Goal: Transaction & Acquisition: Purchase product/service

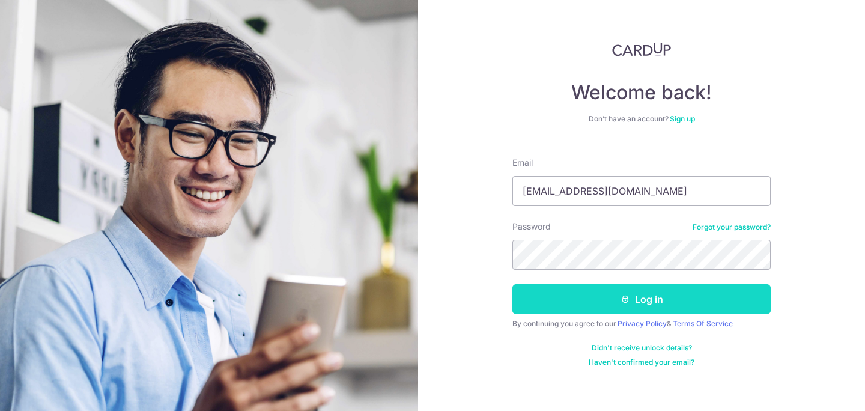
click at [644, 306] on button "Log in" at bounding box center [641, 299] width 258 height 30
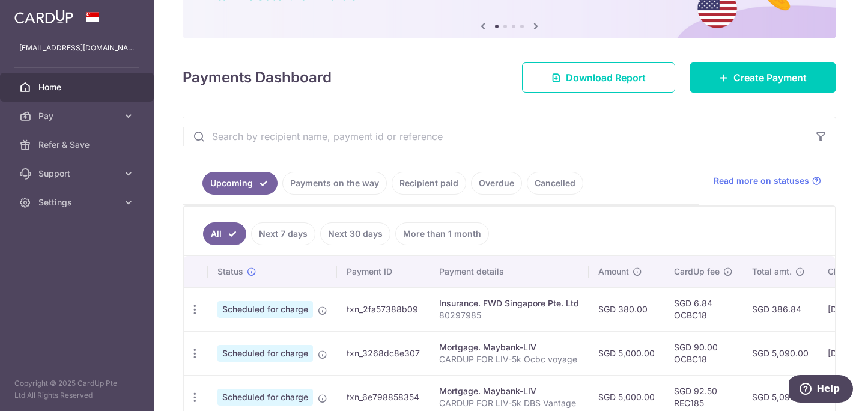
scroll to position [147, 0]
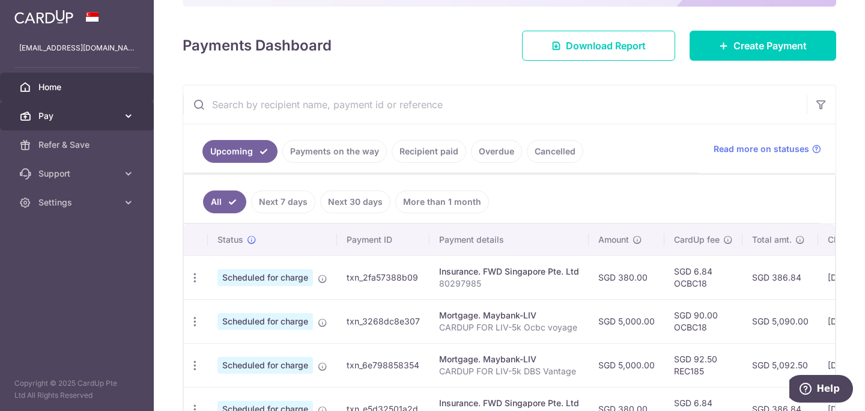
click at [57, 114] on span "Pay" at bounding box center [77, 116] width 79 height 12
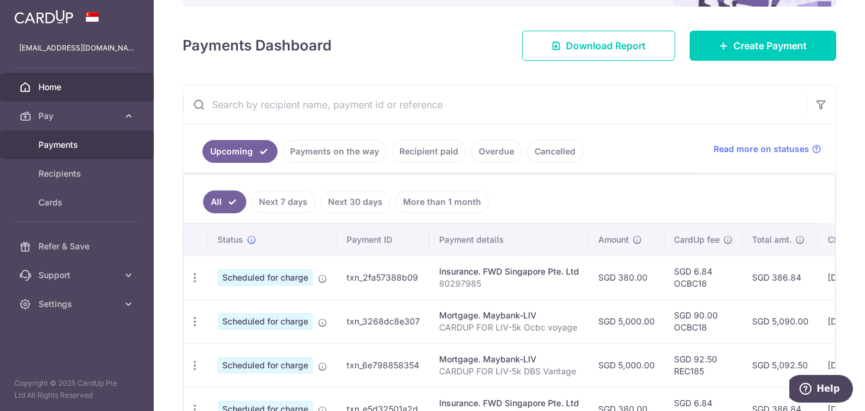
click at [73, 150] on span "Payments" at bounding box center [77, 145] width 79 height 12
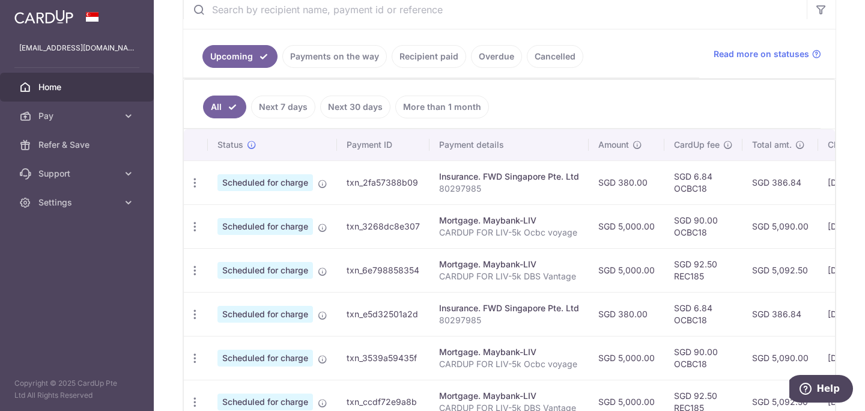
scroll to position [273, 0]
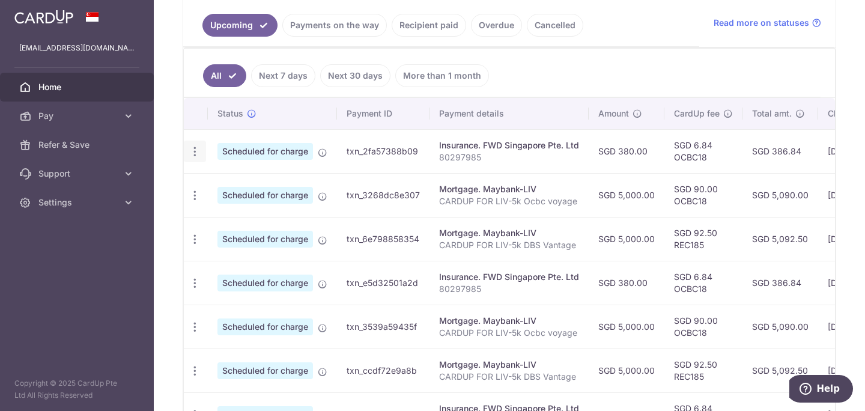
click at [197, 151] on icon "button" at bounding box center [195, 151] width 13 height 13
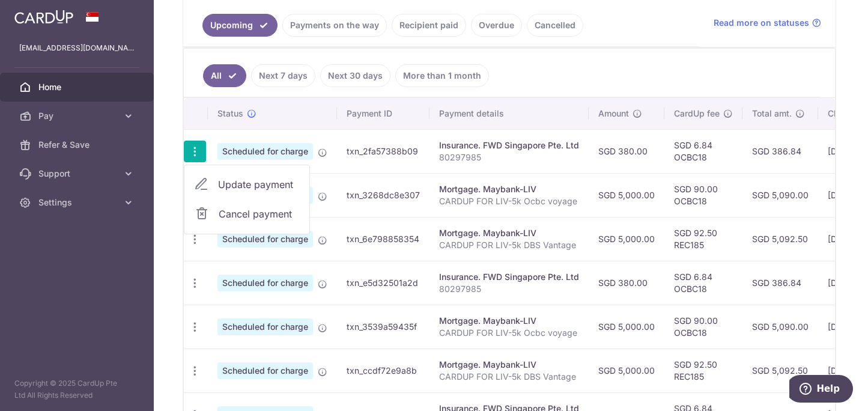
click at [285, 184] on span "Update payment" at bounding box center [259, 184] width 82 height 14
radio input "true"
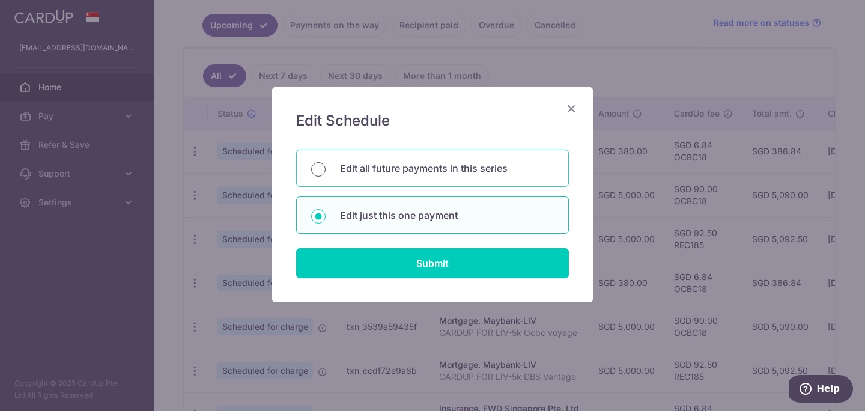
click at [318, 169] on input "Edit all future payments in this series" at bounding box center [318, 169] width 14 height 14
radio input "true"
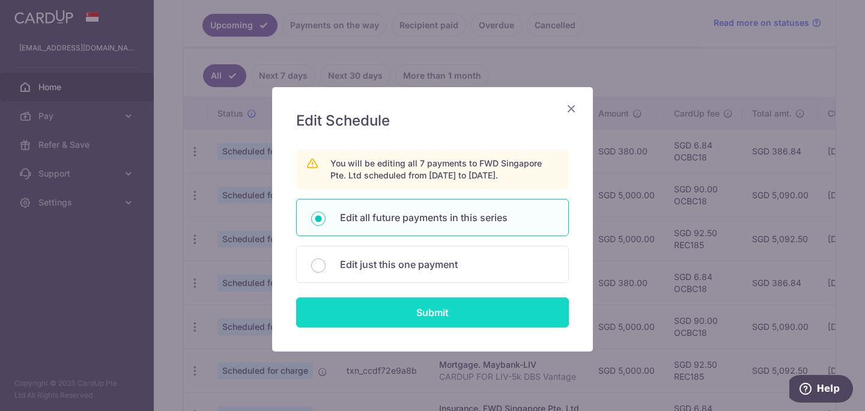
click at [444, 315] on input "Submit" at bounding box center [432, 312] width 273 height 30
radio input "true"
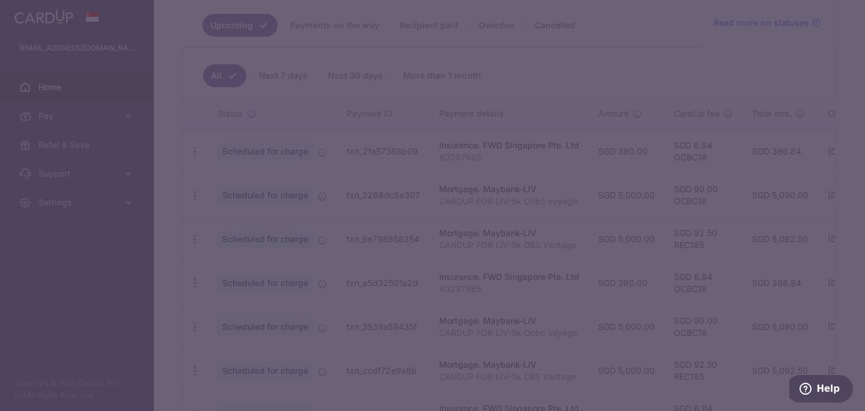
type input "380.00"
type input "80297985"
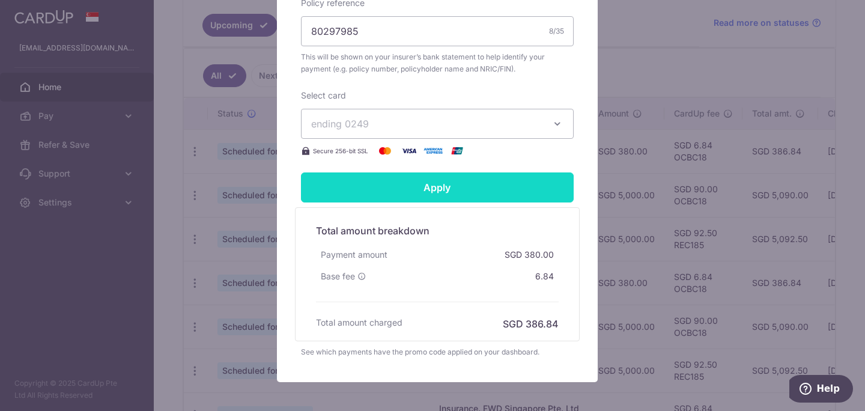
scroll to position [483, 0]
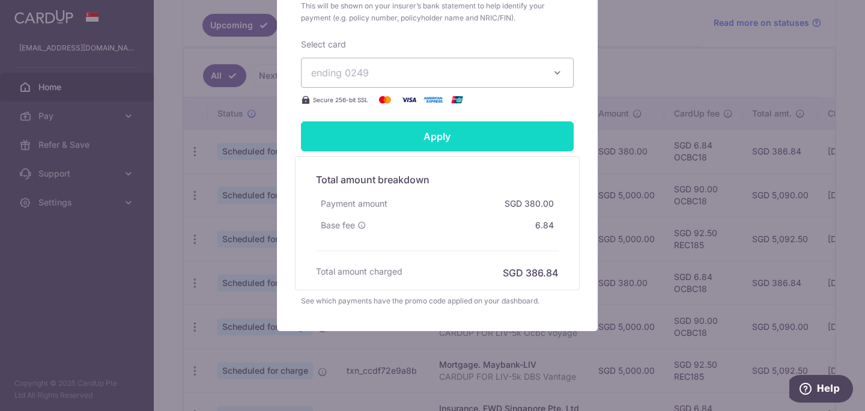
click at [465, 142] on input "Apply" at bounding box center [437, 136] width 273 height 30
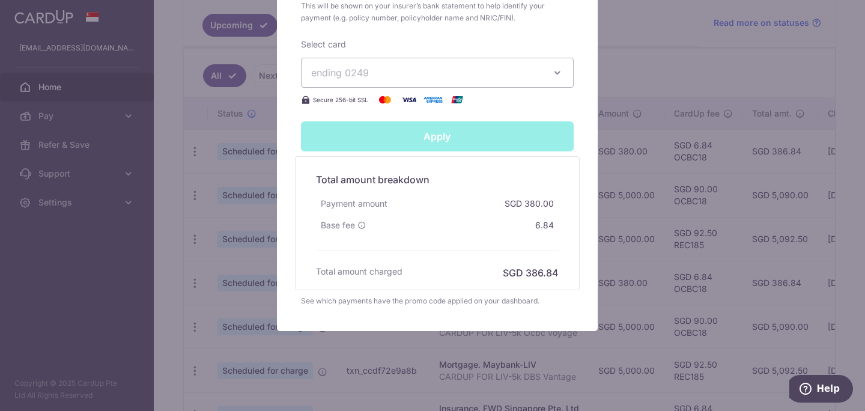
type input "Successfully Applied"
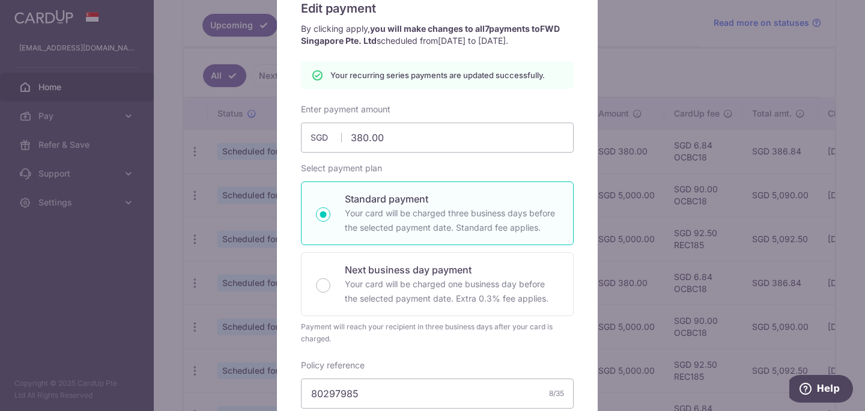
scroll to position [0, 0]
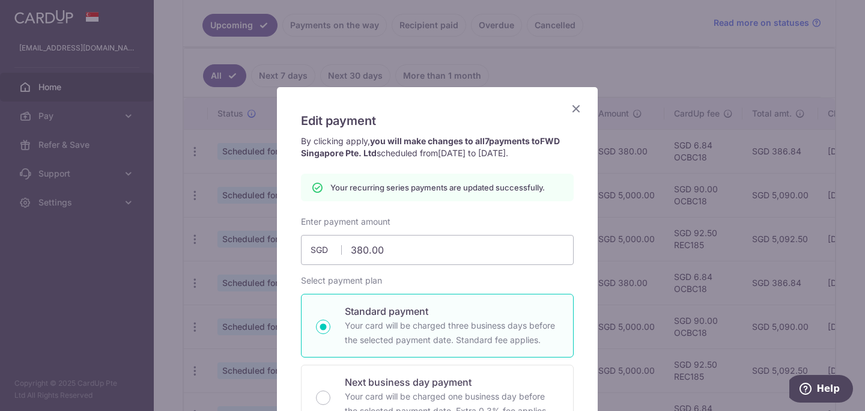
click at [573, 107] on icon "Close" at bounding box center [576, 108] width 14 height 15
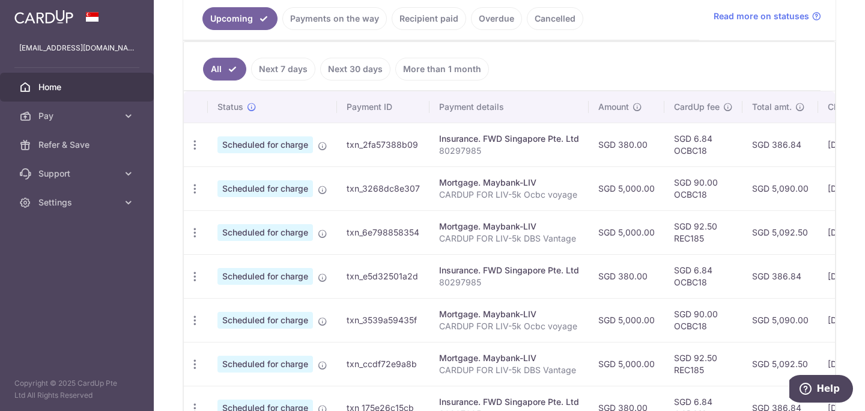
scroll to position [283, 0]
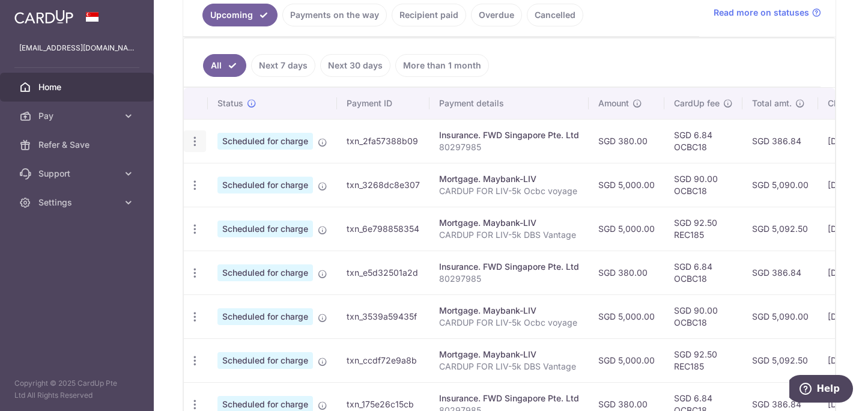
click at [193, 143] on icon "button" at bounding box center [195, 141] width 13 height 13
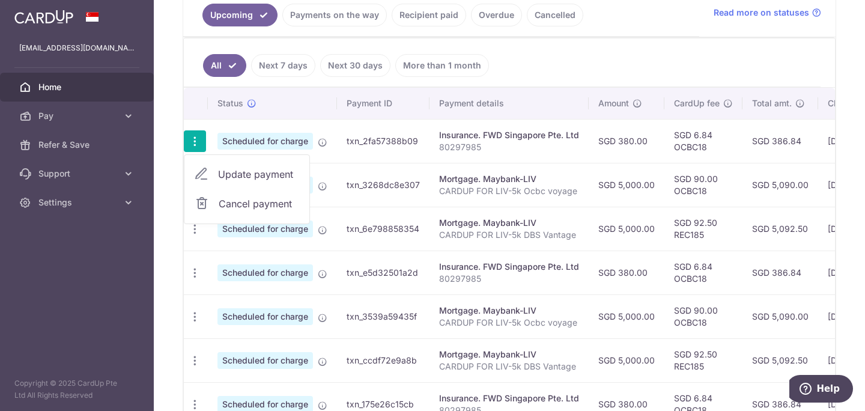
click at [234, 175] on span "Update payment" at bounding box center [259, 174] width 82 height 14
radio input "true"
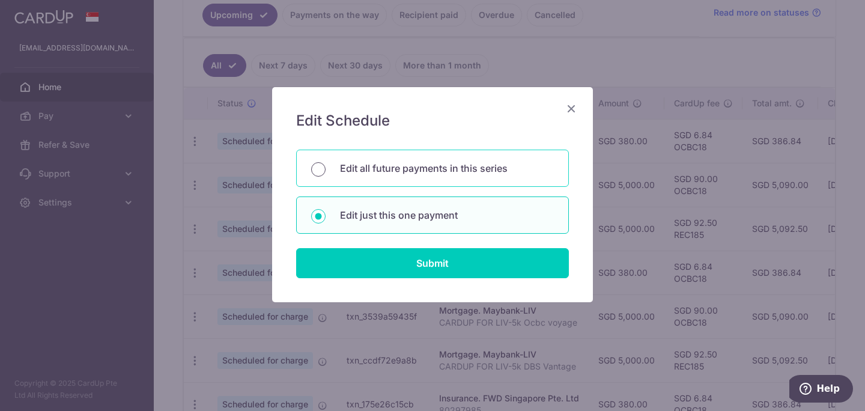
click at [319, 169] on input "Edit all future payments in this series" at bounding box center [318, 169] width 14 height 14
radio input "true"
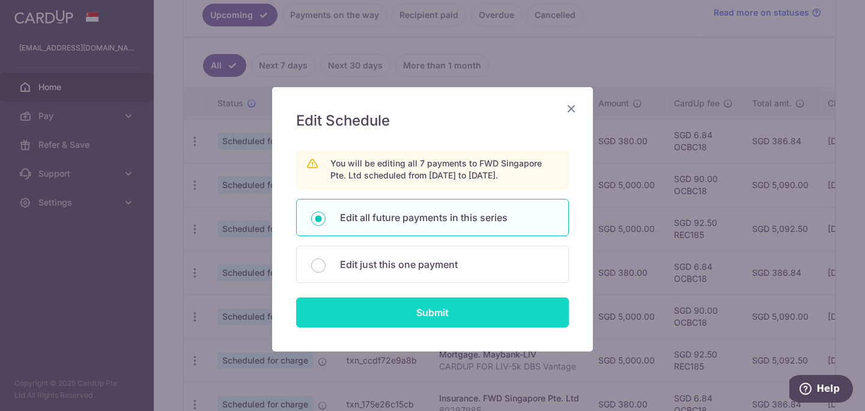
click at [471, 310] on input "Submit" at bounding box center [432, 312] width 273 height 30
radio input "true"
type input "380.00"
type input "80297985"
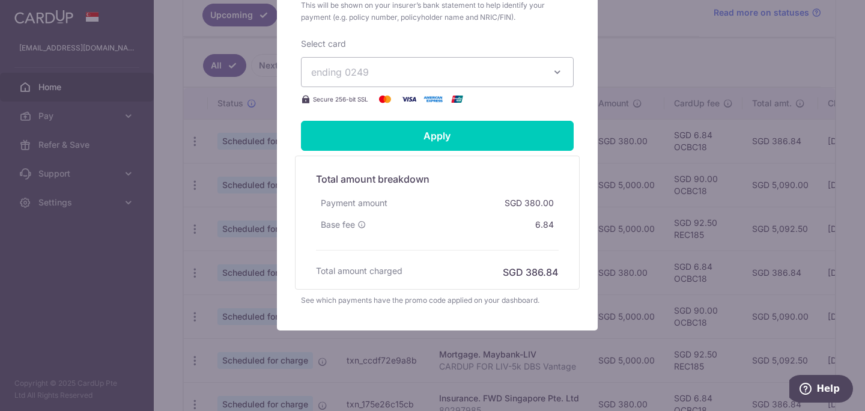
scroll to position [491, 0]
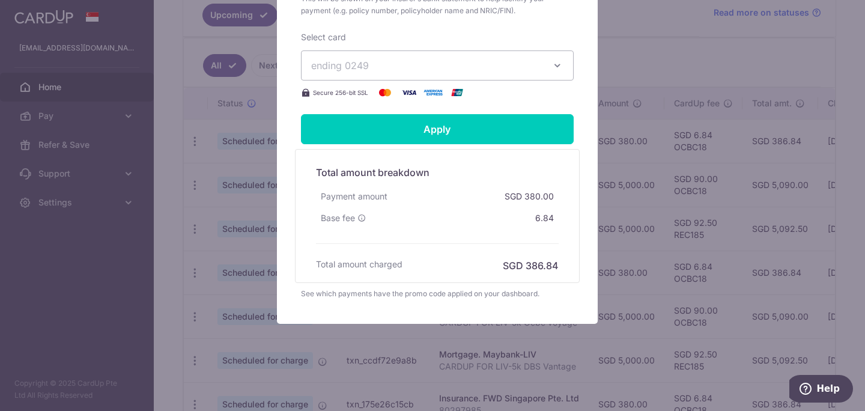
click at [654, 253] on div "Edit payment By clicking apply, you will make changes to all 7 payments to FWD …" at bounding box center [432, 205] width 865 height 411
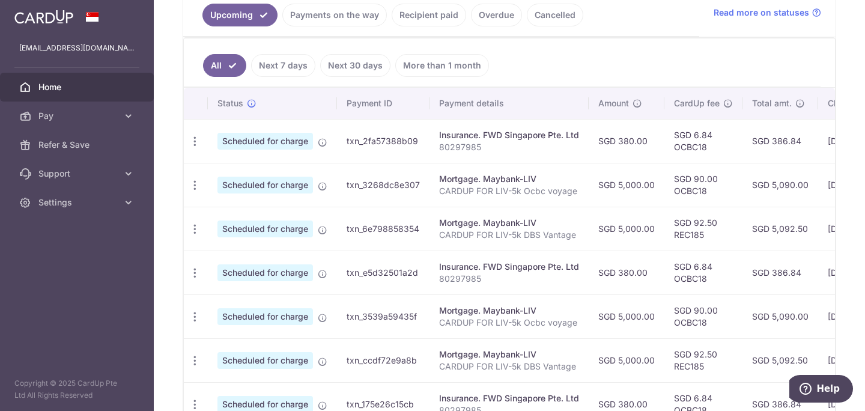
scroll to position [199, 0]
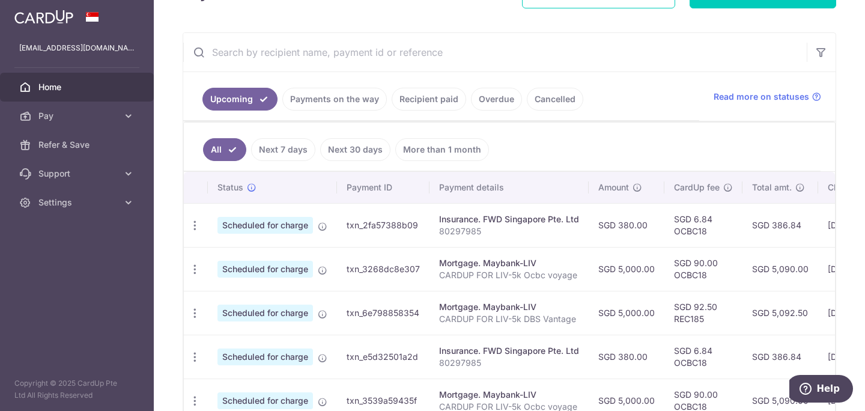
click at [351, 105] on link "Payments on the way" at bounding box center [334, 99] width 104 height 23
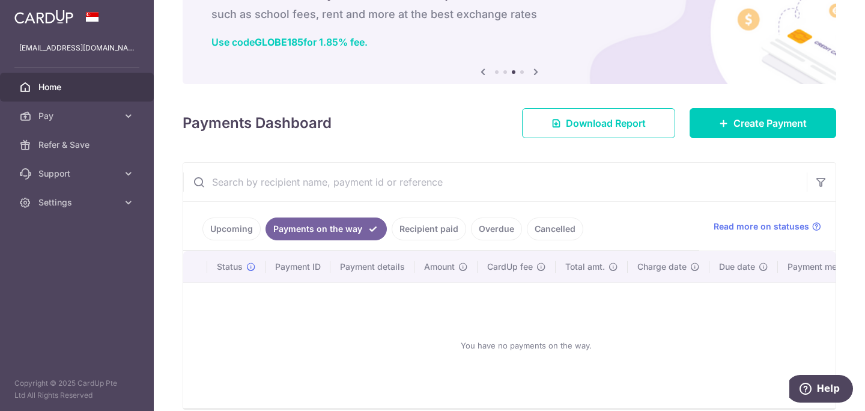
click at [419, 229] on link "Recipient paid" at bounding box center [429, 228] width 74 height 23
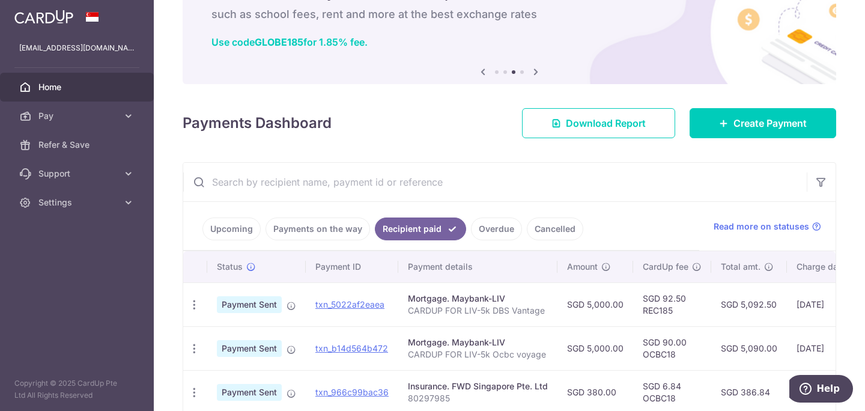
click at [234, 230] on link "Upcoming" at bounding box center [231, 228] width 58 height 23
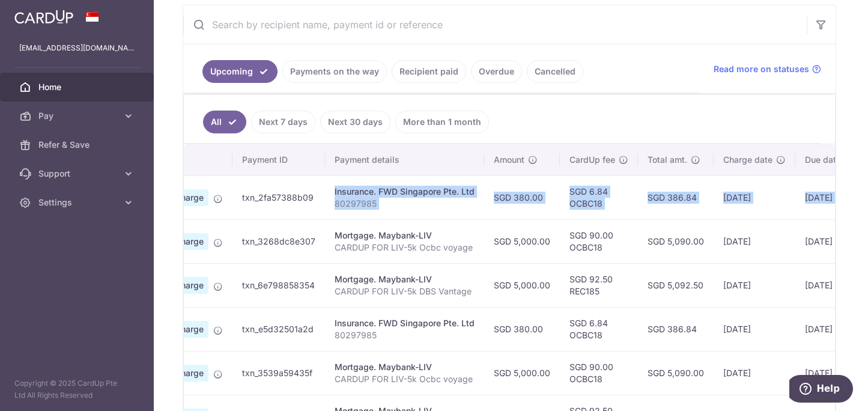
scroll to position [0, 224]
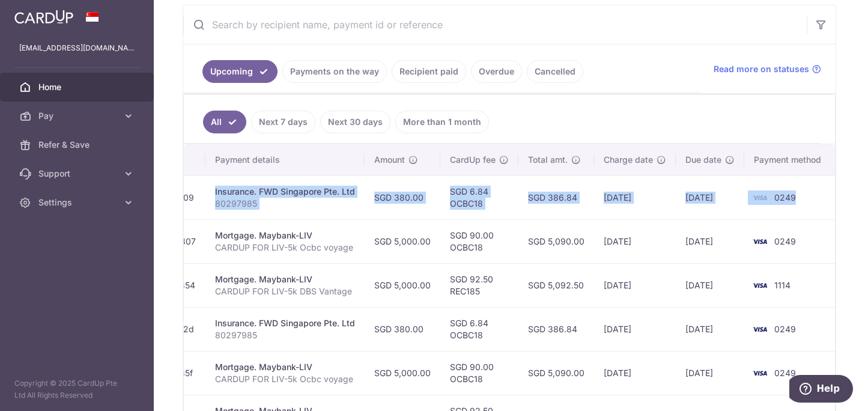
drag, startPoint x: 379, startPoint y: 198, endPoint x: 661, endPoint y: 213, distance: 282.0
click at [661, 213] on tr "Update payment Cancel payment Scheduled for charge txn_2fa57388b09 Insurance. F…" at bounding box center [397, 197] width 875 height 44
click at [287, 208] on p "80297985" at bounding box center [285, 204] width 140 height 12
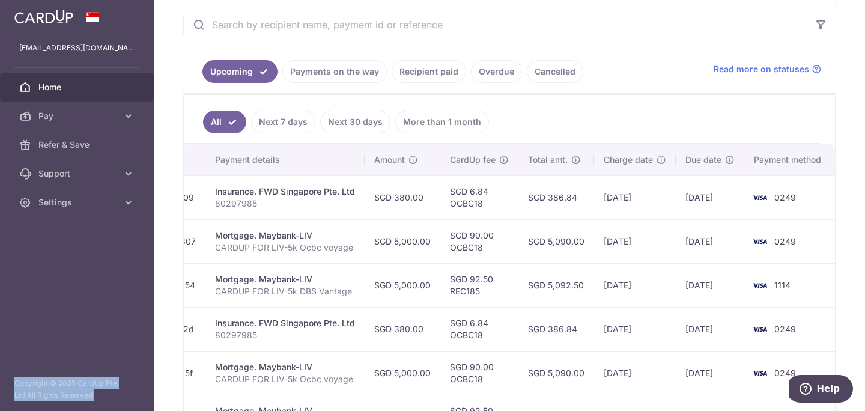
scroll to position [0, 0]
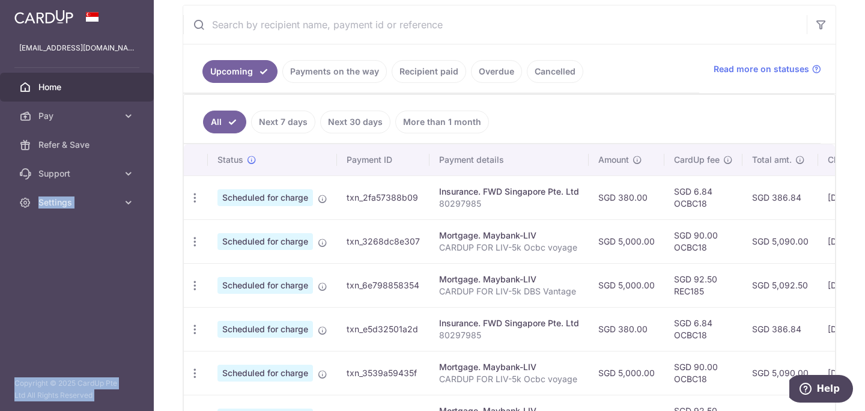
drag, startPoint x: 261, startPoint y: 204, endPoint x: 34, endPoint y: 197, distance: 226.5
click at [184, 197] on div "Status Payment ID Payment details Amount CardUp fee Total amt. Charge date Due …" at bounding box center [509, 379] width 651 height 470
click at [244, 211] on td "Scheduled for charge" at bounding box center [272, 197] width 129 height 44
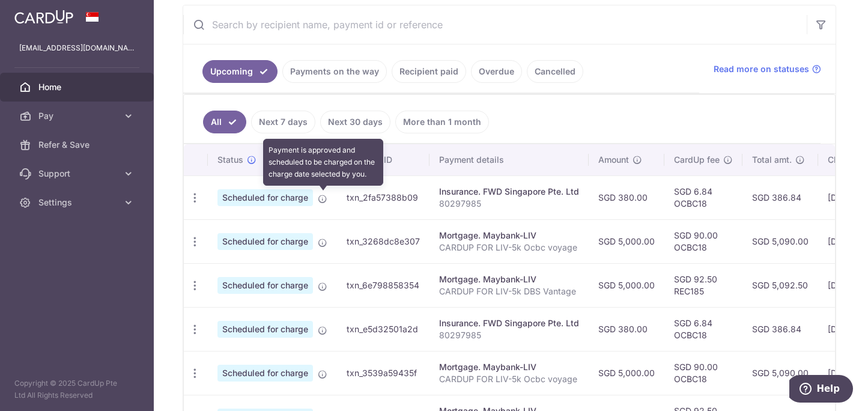
click at [323, 199] on icon at bounding box center [323, 199] width 10 height 10
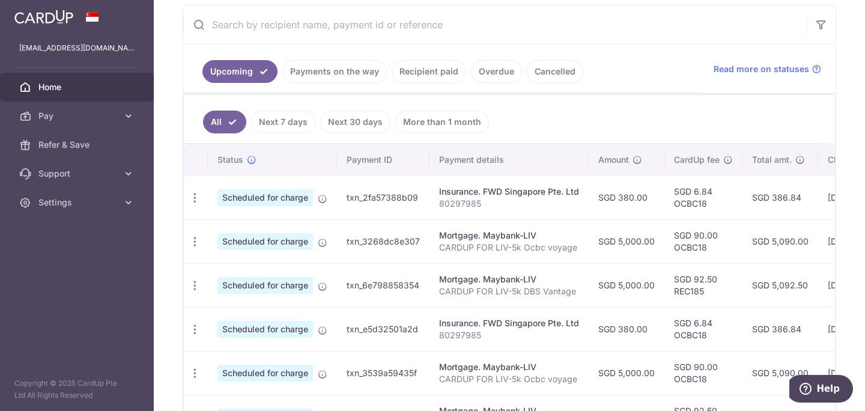
click at [400, 204] on td "txn_2fa57388b09" at bounding box center [383, 197] width 92 height 44
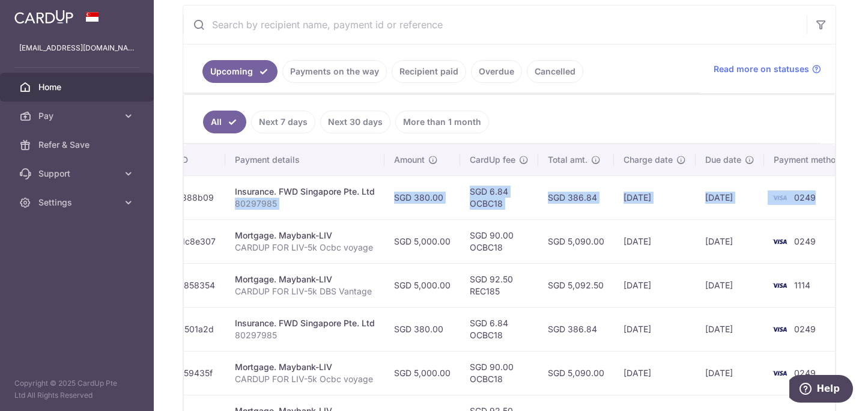
scroll to position [0, 224]
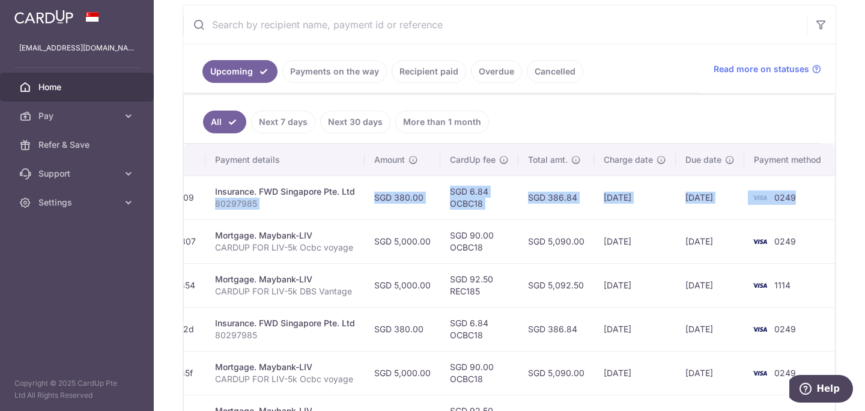
drag, startPoint x: 431, startPoint y: 205, endPoint x: 865, endPoint y: 212, distance: 434.2
click at [835, 212] on div "Status Payment ID Payment details Amount CardUp fee Total amt. Charge date Due …" at bounding box center [509, 379] width 651 height 470
click at [257, 207] on p "80297985" at bounding box center [285, 204] width 140 height 12
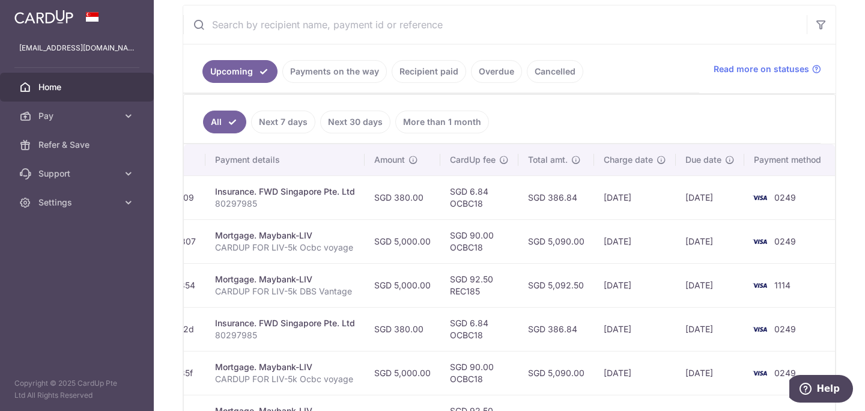
scroll to position [0, 0]
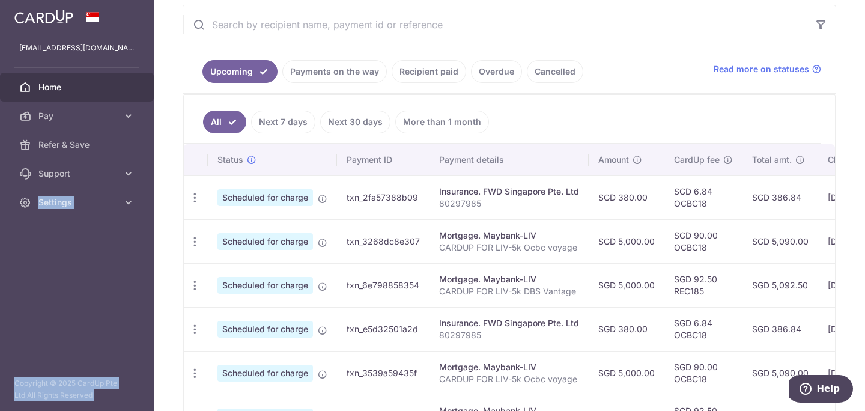
drag, startPoint x: 270, startPoint y: 204, endPoint x: 0, endPoint y: 205, distance: 270.2
click at [184, 205] on div "Status Payment ID Payment details Amount CardUp fee Total amt. Charge date Due …" at bounding box center [509, 379] width 651 height 470
click at [326, 208] on td "Scheduled for charge" at bounding box center [272, 197] width 129 height 44
click at [193, 200] on icon "button" at bounding box center [195, 198] width 13 height 13
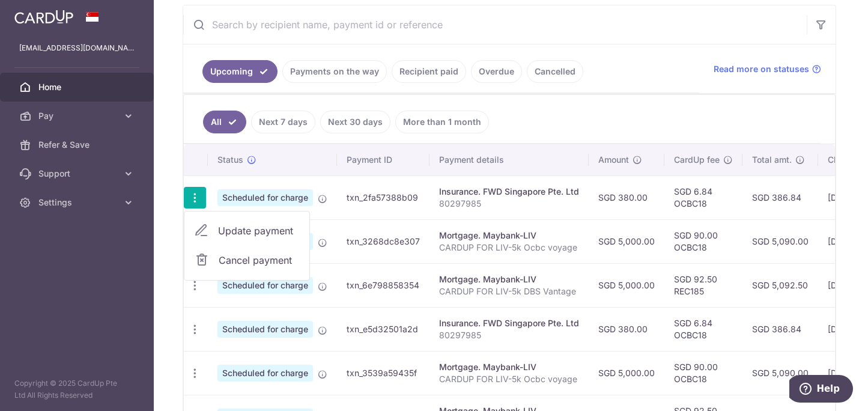
click at [267, 235] on span "Update payment" at bounding box center [259, 230] width 82 height 14
radio input "true"
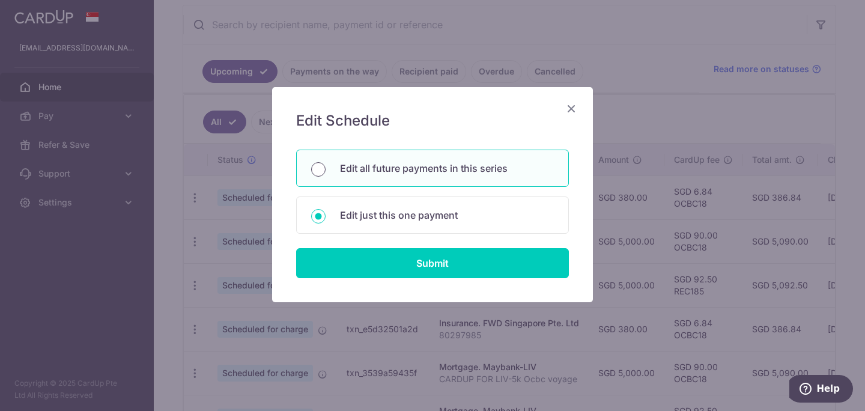
click at [322, 169] on input "Edit all future payments in this series" at bounding box center [318, 169] width 14 height 14
radio input "true"
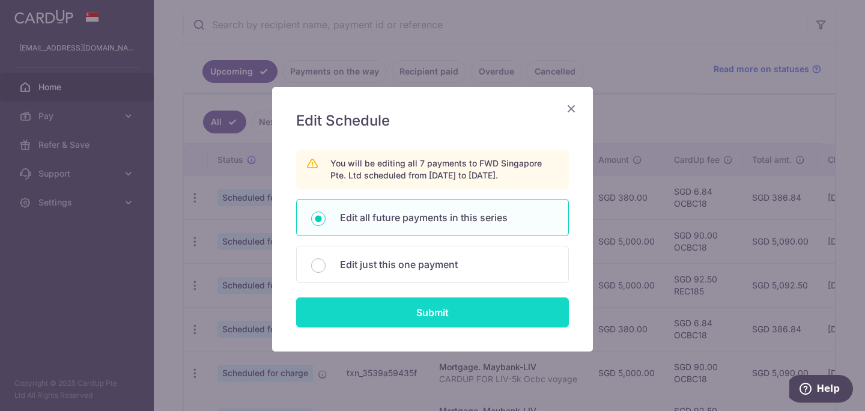
click at [450, 313] on input "Submit" at bounding box center [432, 312] width 273 height 30
radio input "true"
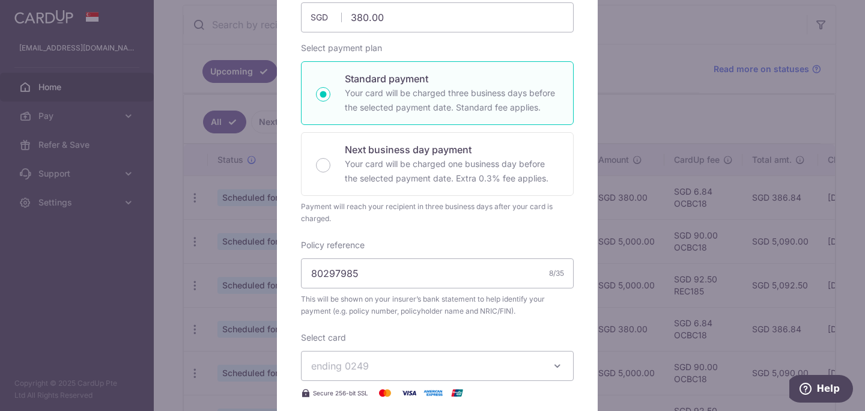
scroll to position [241, 0]
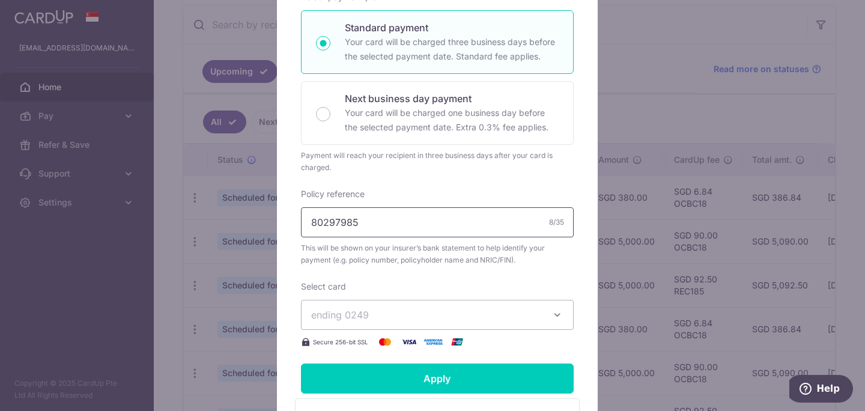
drag, startPoint x: 360, startPoint y: 225, endPoint x: 267, endPoint y: 220, distance: 92.6
click at [301, 220] on input "80297985" at bounding box center [437, 222] width 273 height 30
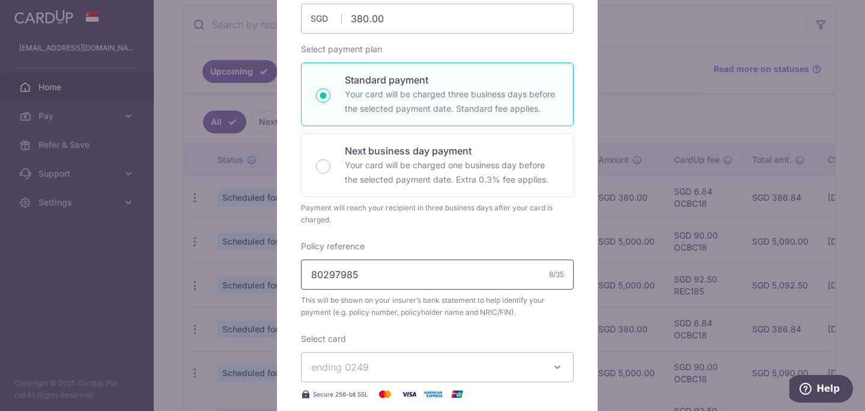
scroll to position [0, 0]
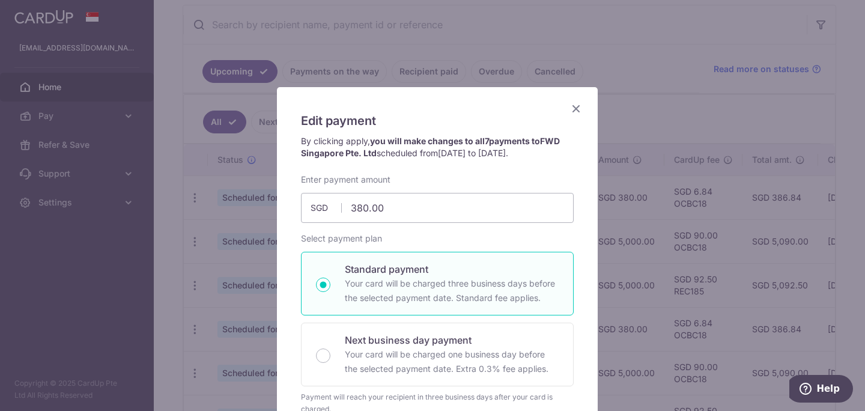
click at [572, 107] on icon "Close" at bounding box center [576, 108] width 14 height 15
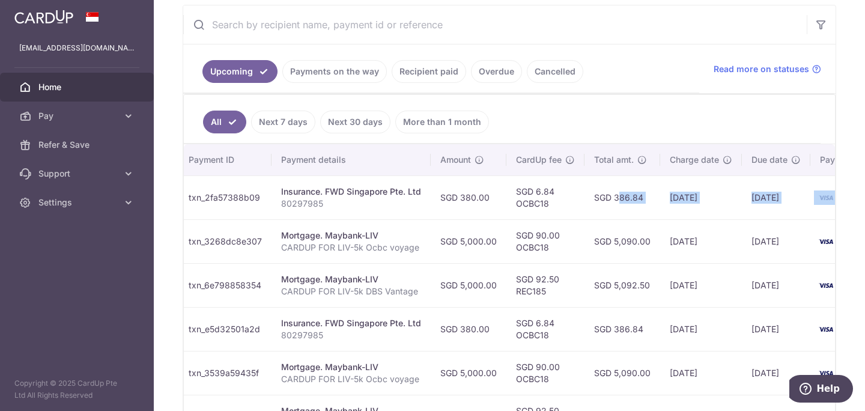
scroll to position [0, 224]
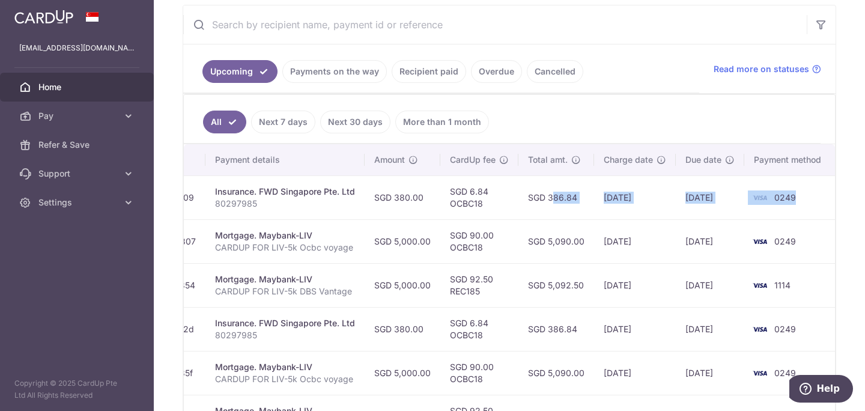
drag, startPoint x: 752, startPoint y: 199, endPoint x: 838, endPoint y: 207, distance: 86.8
click at [835, 207] on div "Status Payment ID Payment details Amount CardUp fee Total amt. Charge date Due …" at bounding box center [509, 379] width 651 height 470
drag, startPoint x: 592, startPoint y: 241, endPoint x: 736, endPoint y: 240, distance: 143.5
click at [735, 241] on tr "Update payment Cancel payment Upload doc Scheduled for charge txn_3268dc8e307 M…" at bounding box center [397, 241] width 875 height 44
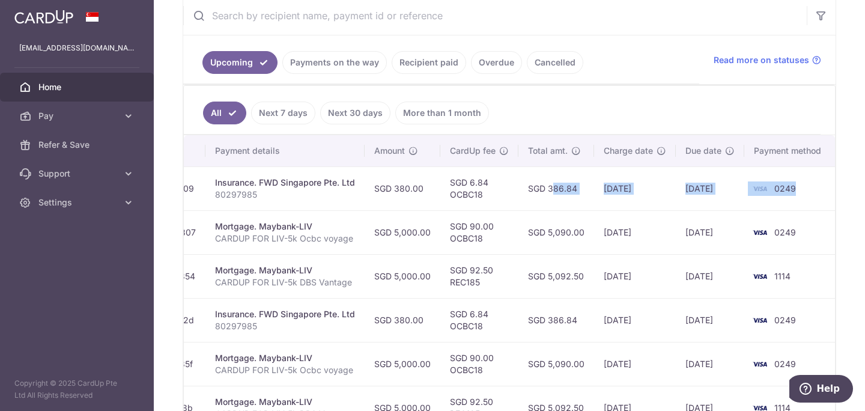
scroll to position [248, 0]
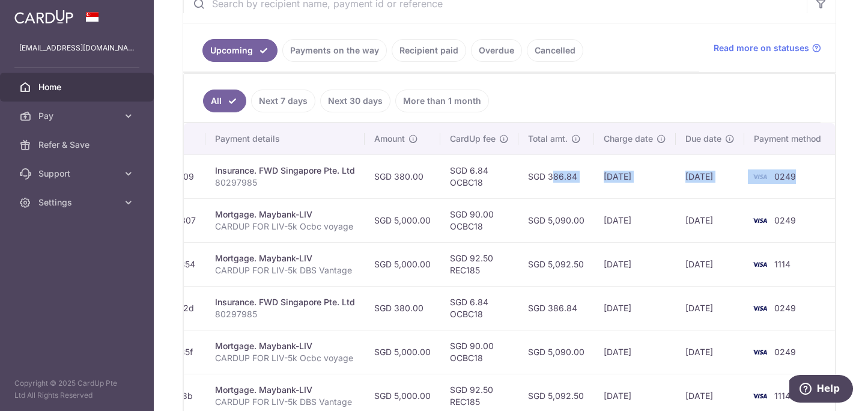
drag, startPoint x: 671, startPoint y: 307, endPoint x: 740, endPoint y: 309, distance: 69.1
click at [740, 309] on tr "Update payment Cancel payment Scheduled for charge txn_e5d32501a2d Insurance. F…" at bounding box center [397, 308] width 875 height 44
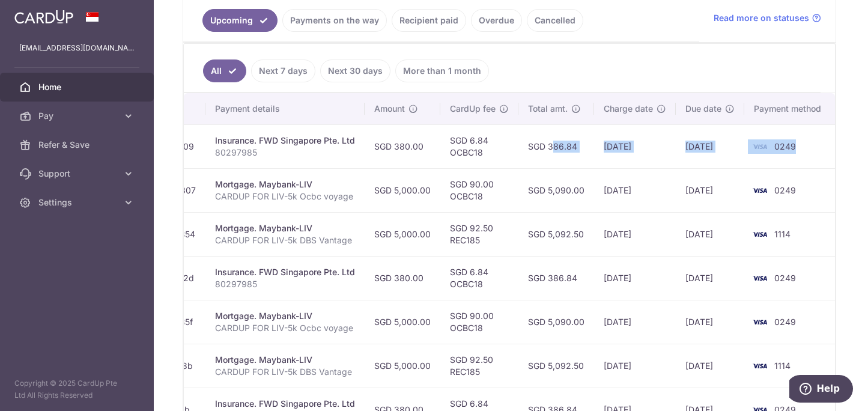
scroll to position [280, 0]
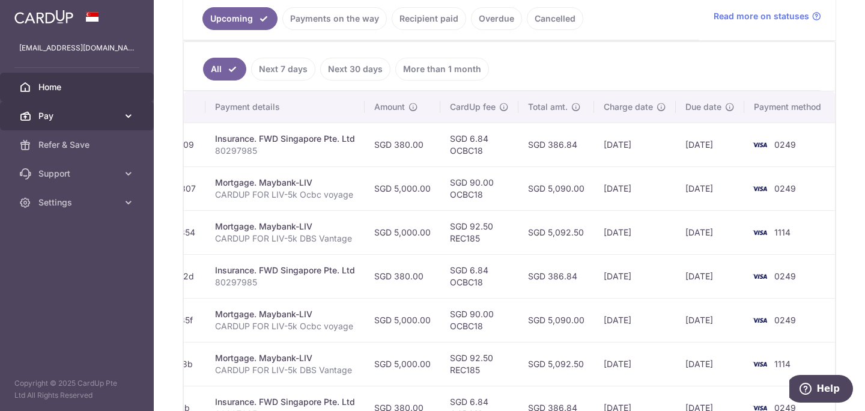
click at [96, 116] on span "Pay" at bounding box center [77, 116] width 79 height 12
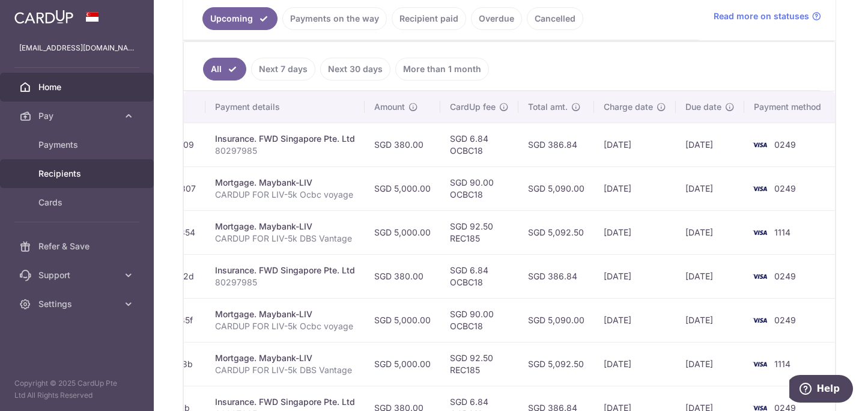
click at [77, 175] on span "Recipients" at bounding box center [77, 174] width 79 height 12
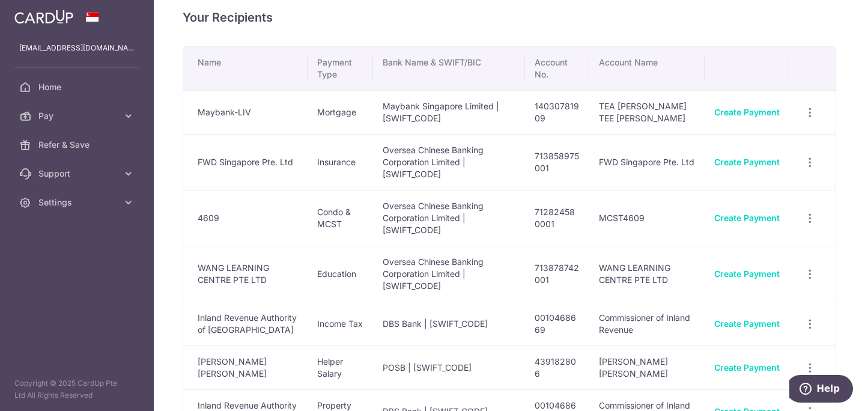
scroll to position [2, 0]
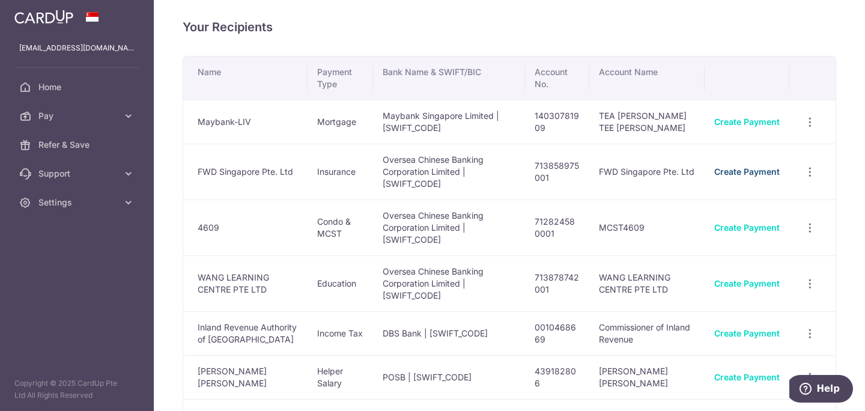
click at [739, 172] on link "Create Payment" at bounding box center [746, 171] width 65 height 10
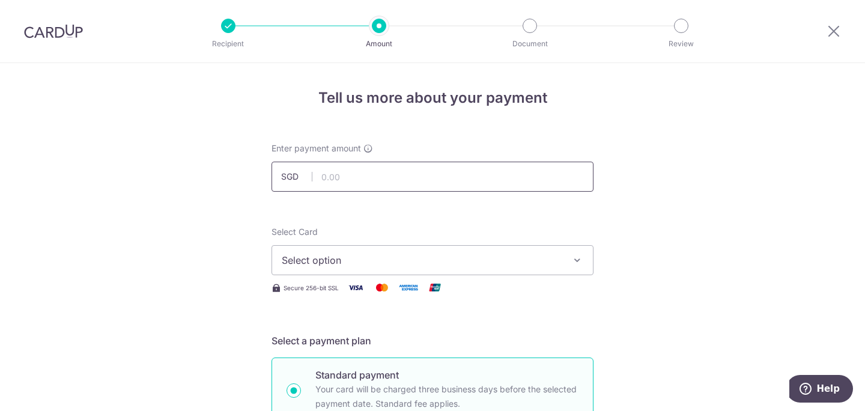
click at [344, 177] on input "text" at bounding box center [432, 177] width 322 height 30
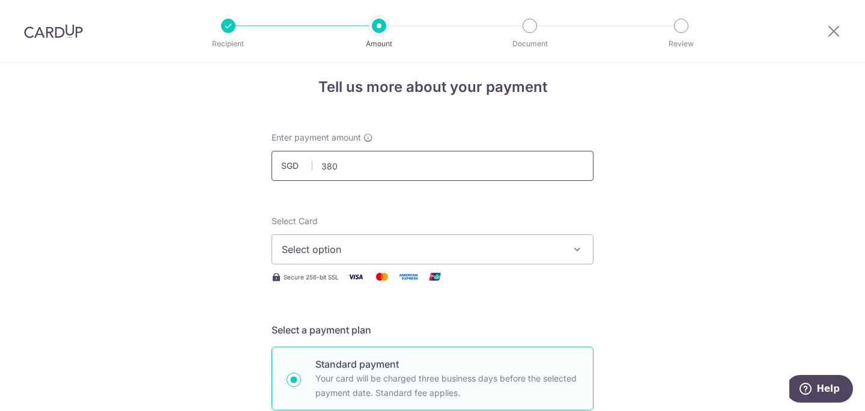
scroll to position [21, 0]
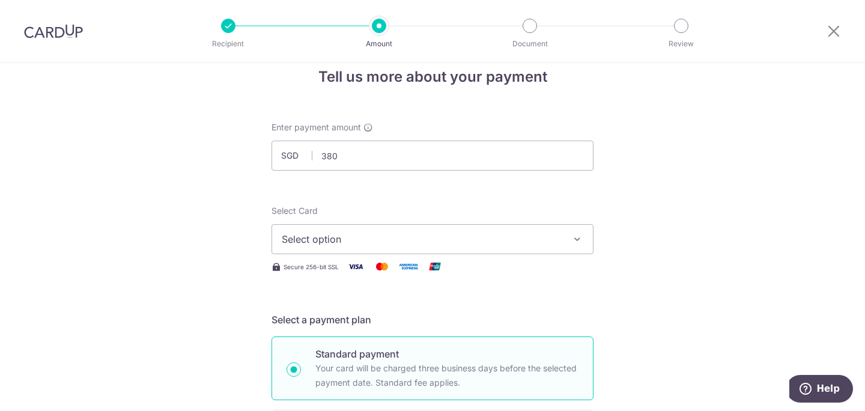
type input "380.00"
click at [349, 237] on span "Select option" at bounding box center [422, 239] width 280 height 14
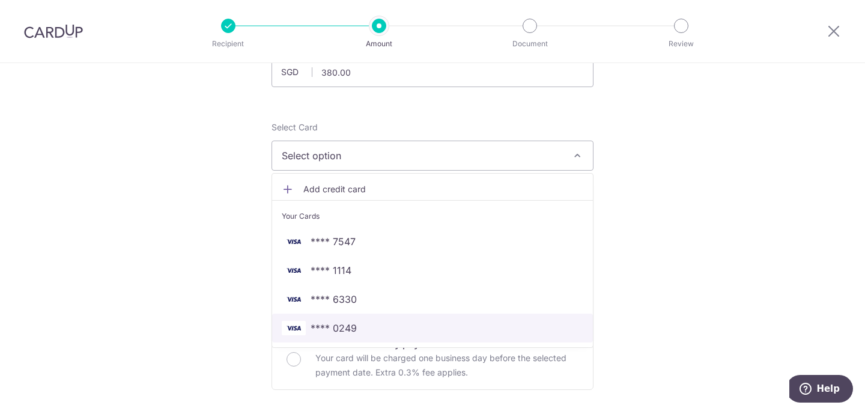
scroll to position [115, 0]
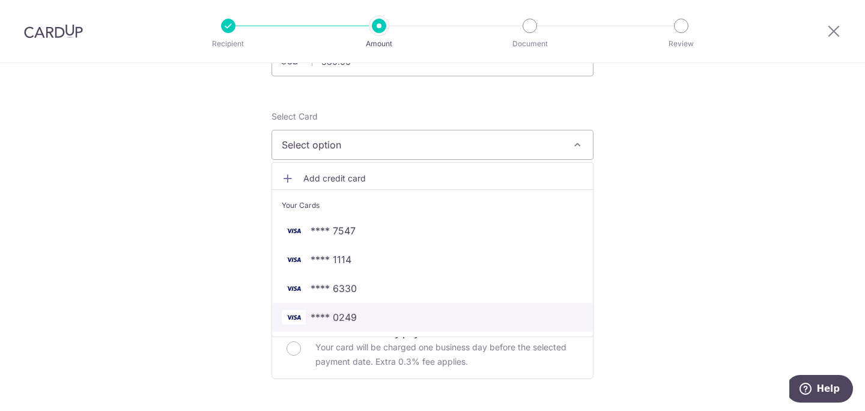
click at [354, 319] on span "**** 0249" at bounding box center [432, 317] width 301 height 14
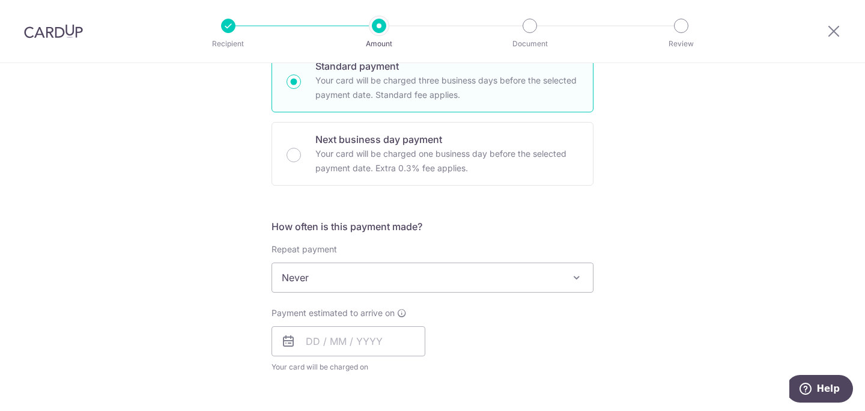
scroll to position [315, 0]
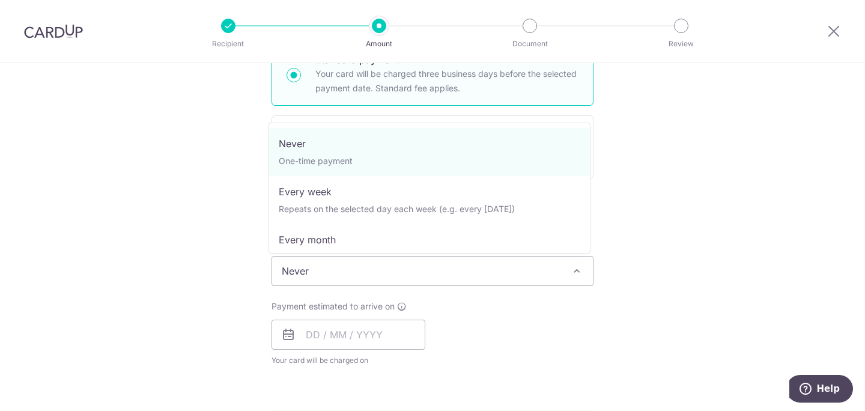
click at [432, 282] on span "Never" at bounding box center [432, 270] width 321 height 29
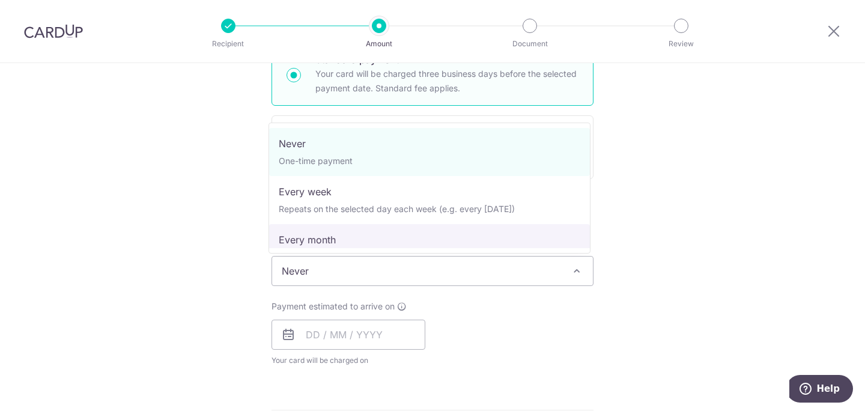
select select "3"
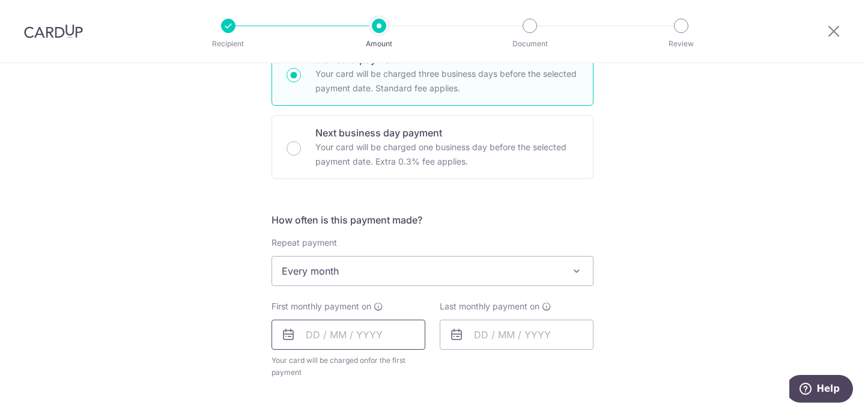
click at [298, 333] on input "text" at bounding box center [348, 334] width 154 height 30
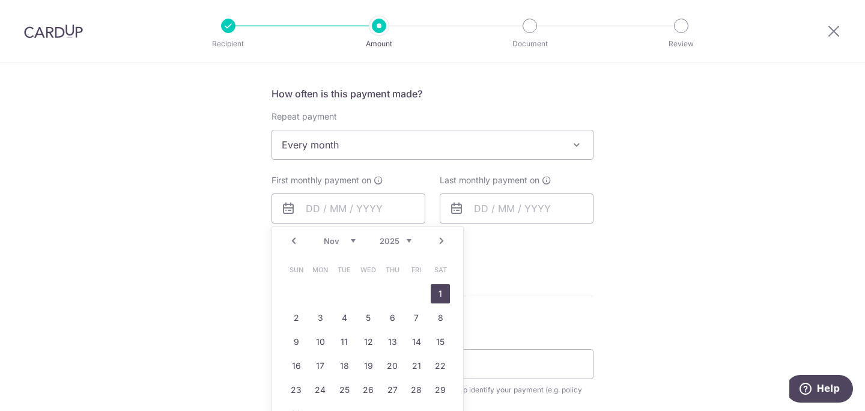
click at [441, 294] on link "1" at bounding box center [440, 293] width 19 height 19
type input "[DATE]"
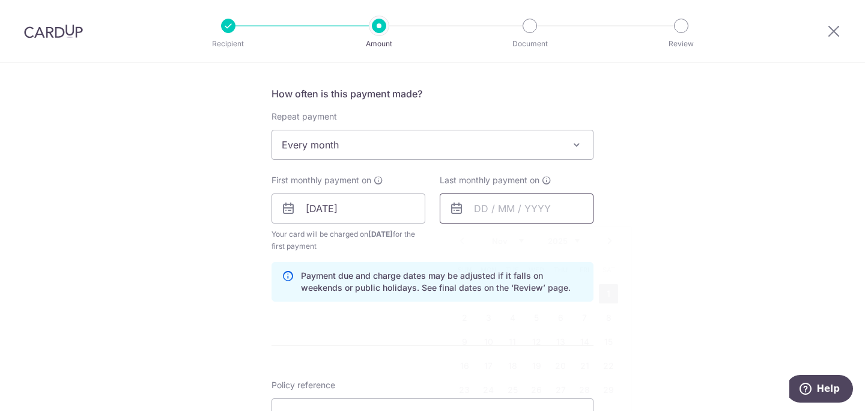
click at [566, 212] on input "text" at bounding box center [517, 208] width 154 height 30
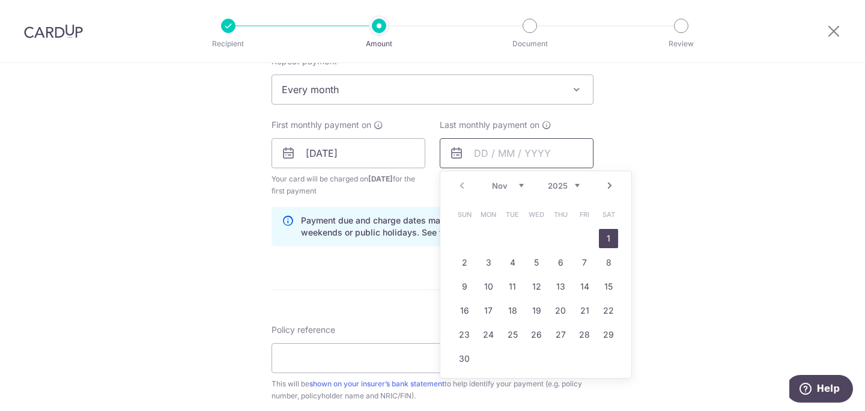
scroll to position [504, 0]
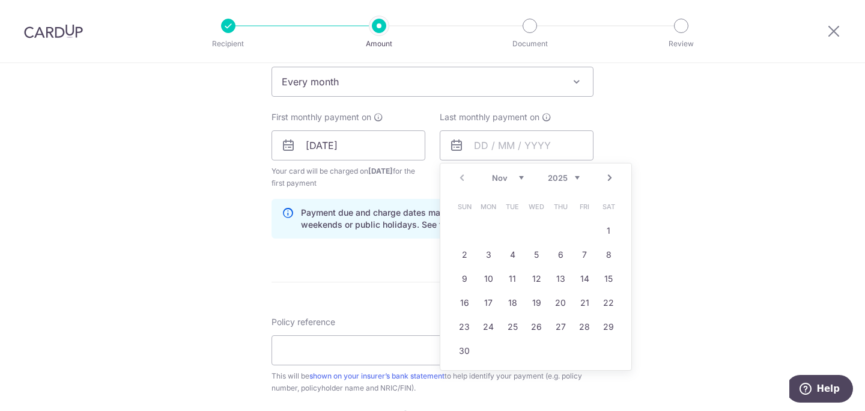
click at [608, 181] on link "Next" at bounding box center [609, 178] width 14 height 14
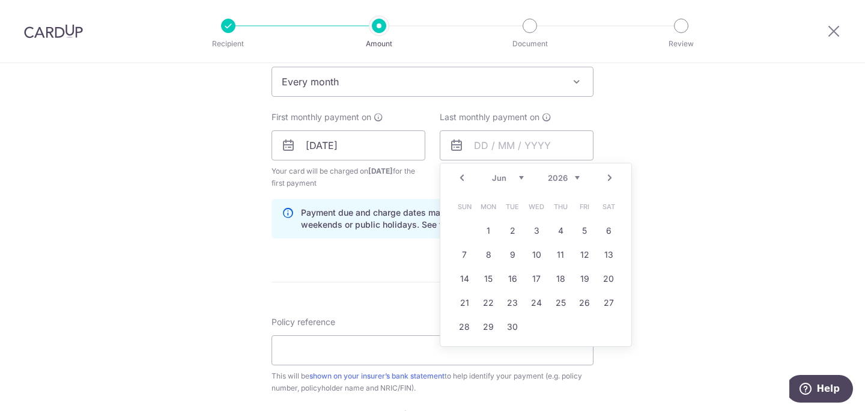
click at [608, 181] on link "Next" at bounding box center [609, 178] width 14 height 14
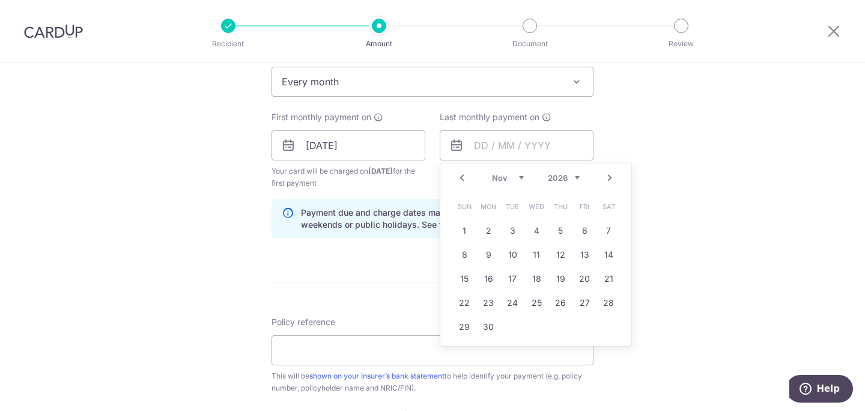
click at [608, 181] on link "Next" at bounding box center [609, 178] width 14 height 14
click at [459, 348] on link "31" at bounding box center [464, 350] width 19 height 19
type input "31/01/2027"
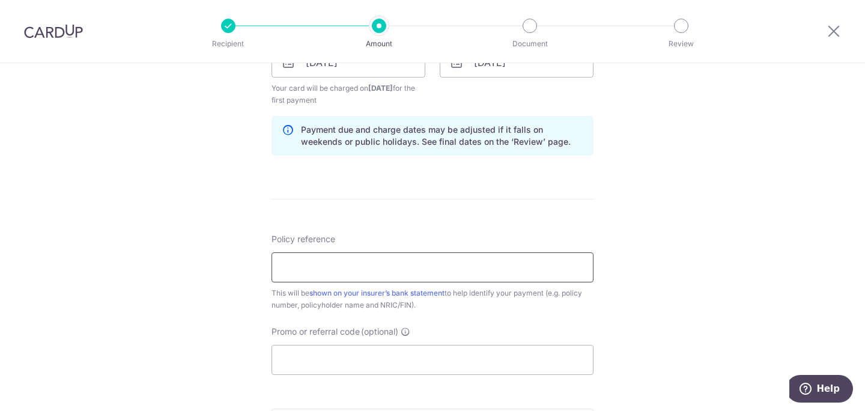
scroll to position [588, 0]
paste input "80297985"
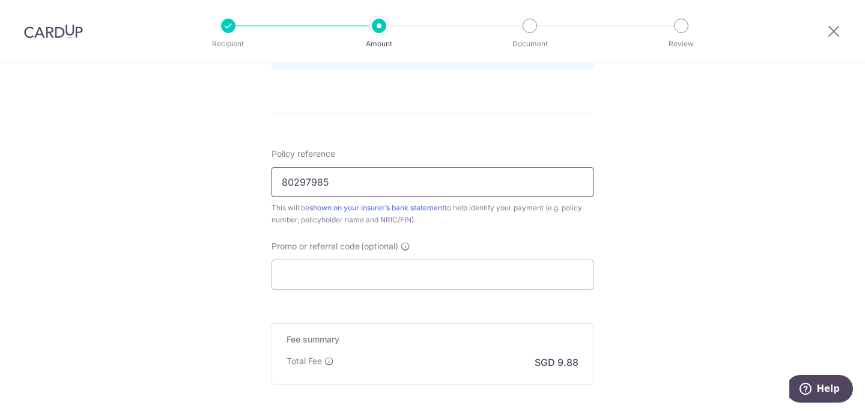
scroll to position [683, 0]
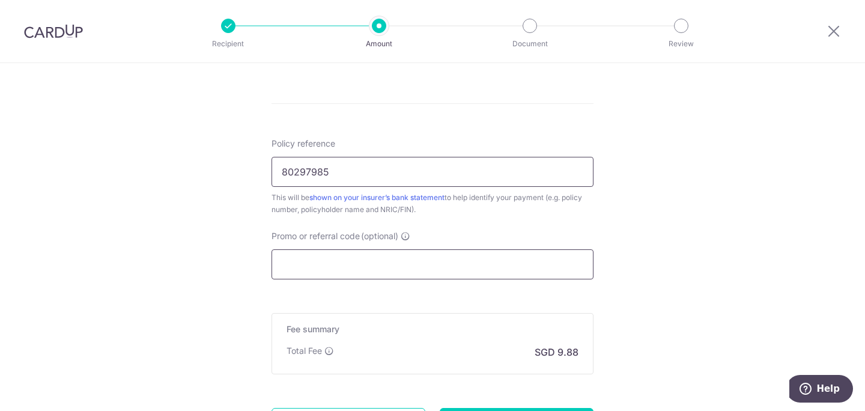
type input "80297985"
click at [303, 260] on input "Promo or referral code (optional)" at bounding box center [432, 264] width 322 height 30
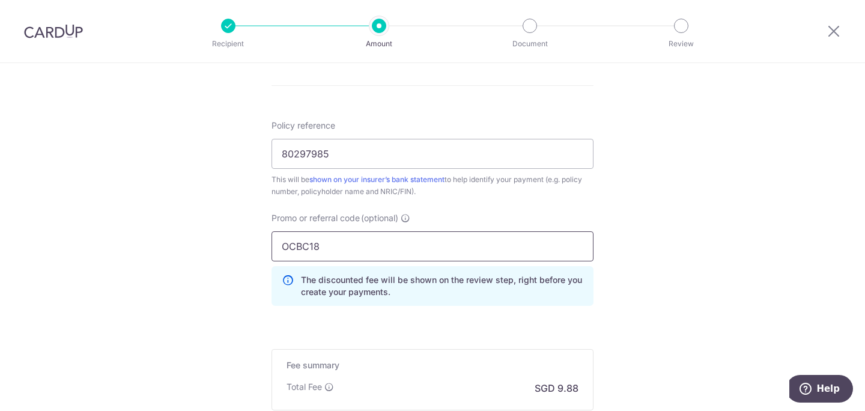
scroll to position [788, 0]
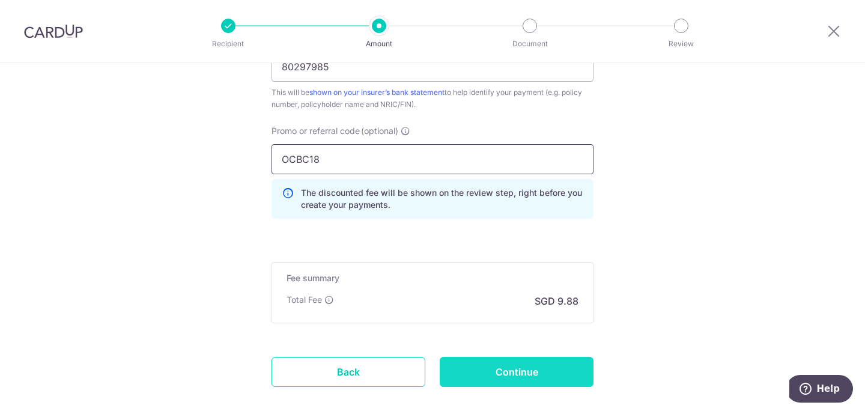
type input "OCBC18"
click at [533, 375] on input "Continue" at bounding box center [517, 372] width 154 height 30
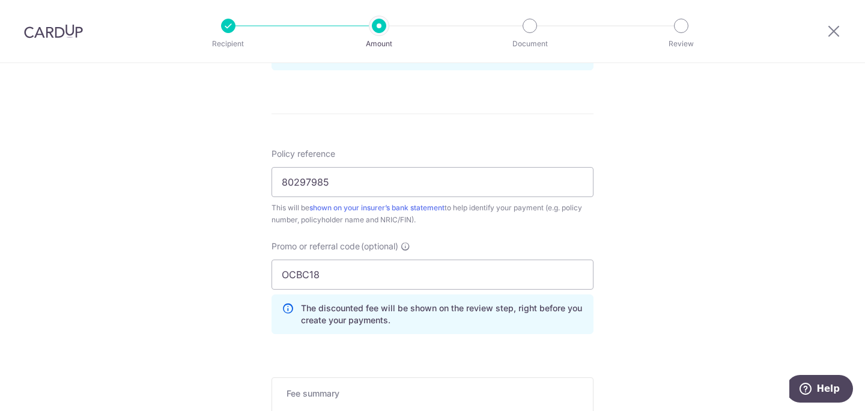
scroll to position [854, 0]
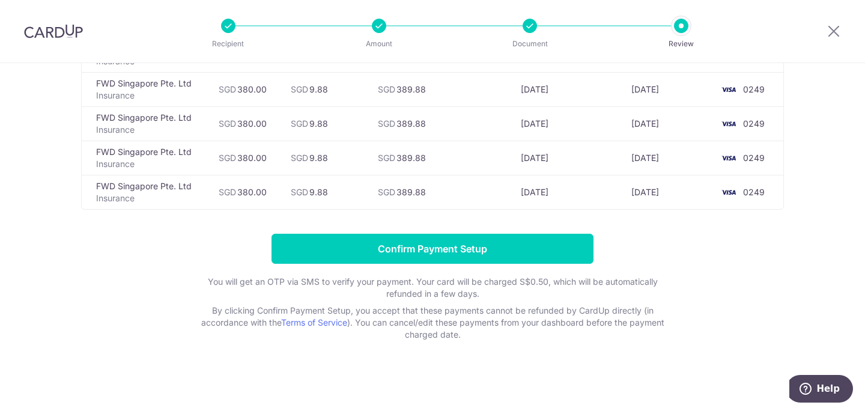
scroll to position [491, 0]
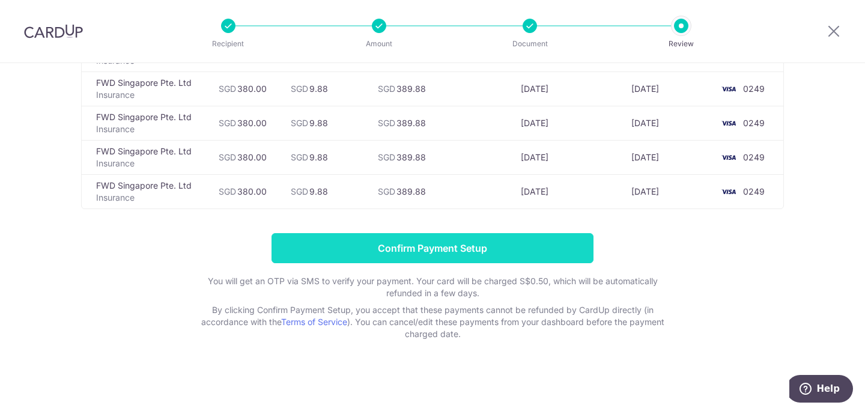
click at [449, 249] on input "Confirm Payment Setup" at bounding box center [432, 248] width 322 height 30
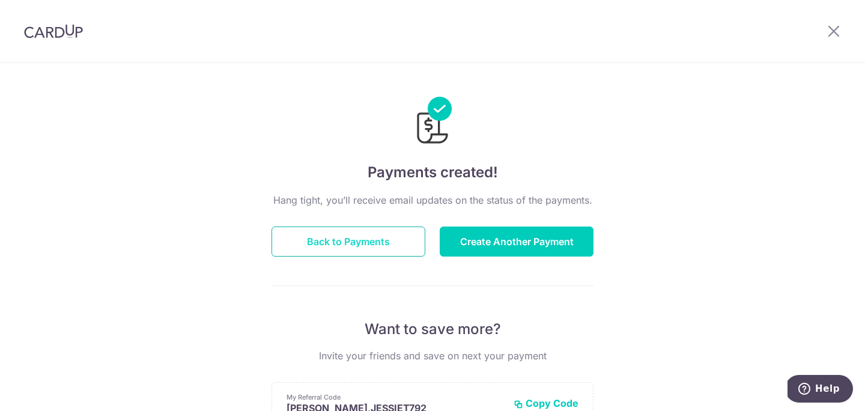
click at [367, 237] on button "Back to Payments" at bounding box center [348, 241] width 154 height 30
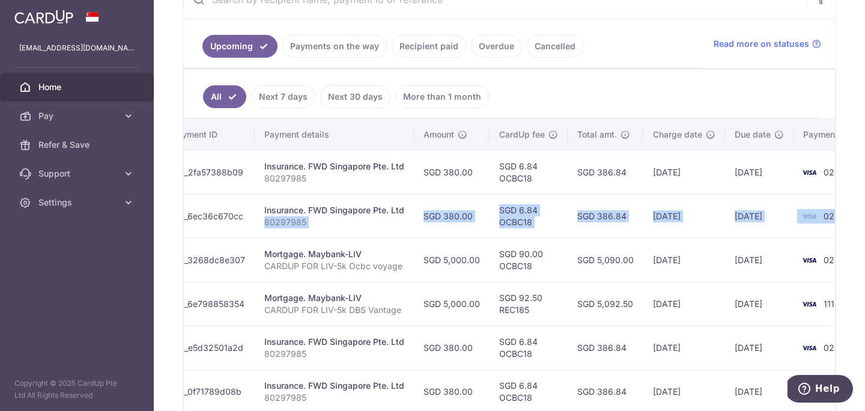
scroll to position [0, 224]
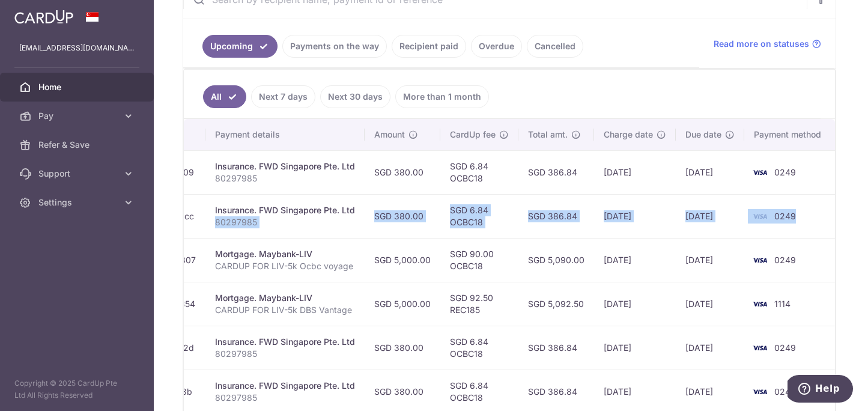
drag, startPoint x: 431, startPoint y: 218, endPoint x: 706, endPoint y: 231, distance: 275.3
click at [706, 231] on tr "Update payment Cancel payment Scheduled for charge txn_6ec36c670cc Insurance. F…" at bounding box center [397, 216] width 875 height 44
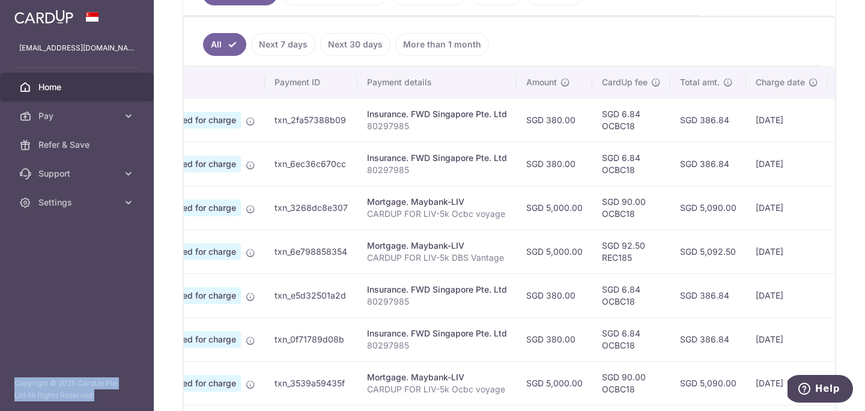
scroll to position [0, 0]
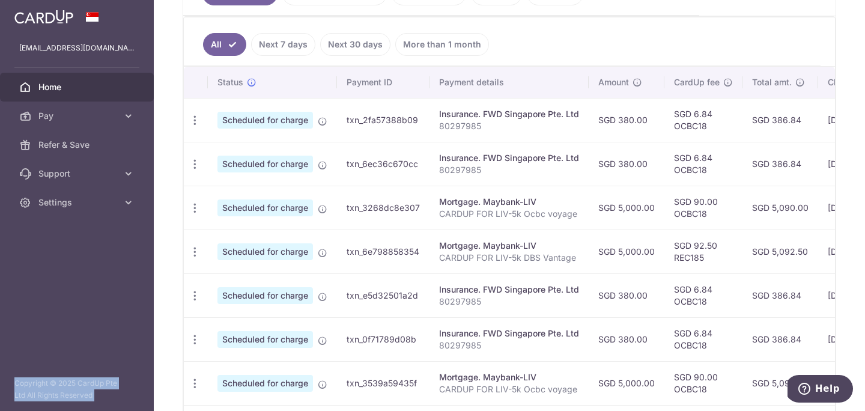
drag, startPoint x: 489, startPoint y: 301, endPoint x: 271, endPoint y: 292, distance: 217.5
click at [271, 292] on tr "Update payment Cancel payment Scheduled for charge txn_e5d32501a2d Insurance. F…" at bounding box center [621, 295] width 875 height 44
click at [194, 297] on icon "button" at bounding box center [195, 295] width 13 height 13
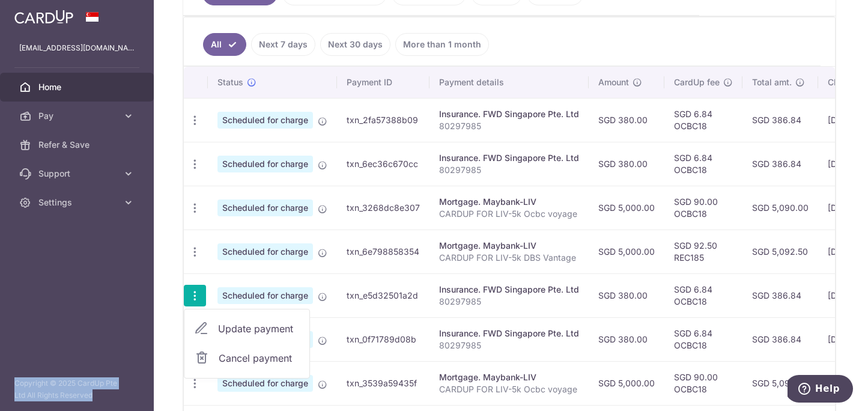
click at [276, 359] on span "Cancel payment" at bounding box center [259, 358] width 80 height 14
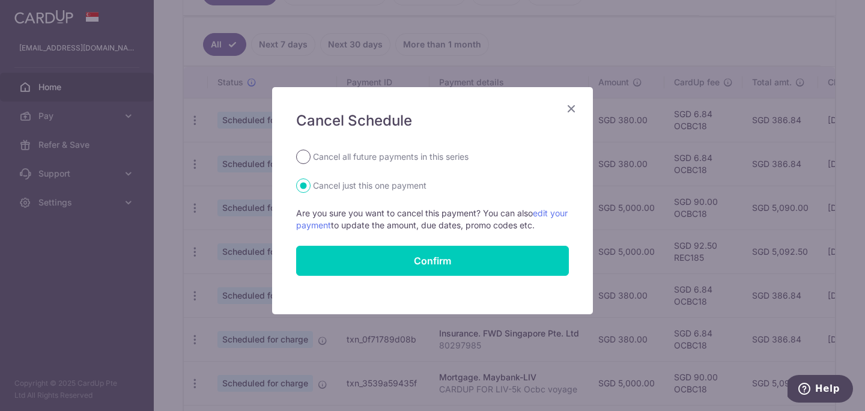
click at [308, 157] on input "Cancel all future payments in this series" at bounding box center [303, 157] width 14 height 14
radio input "true"
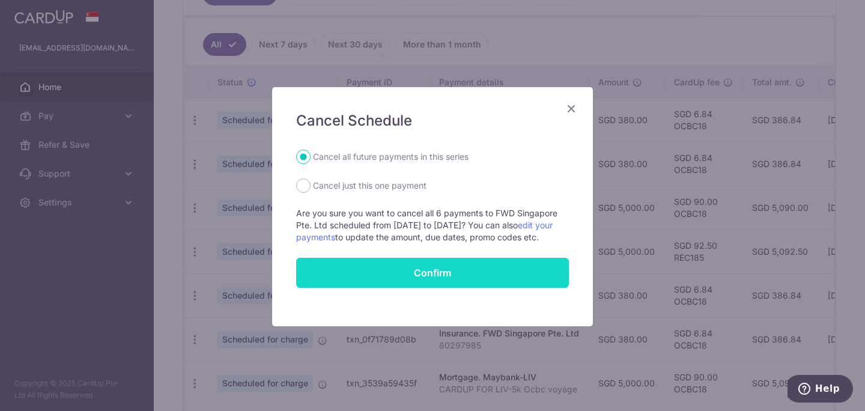
click at [456, 275] on button "Confirm" at bounding box center [432, 273] width 273 height 30
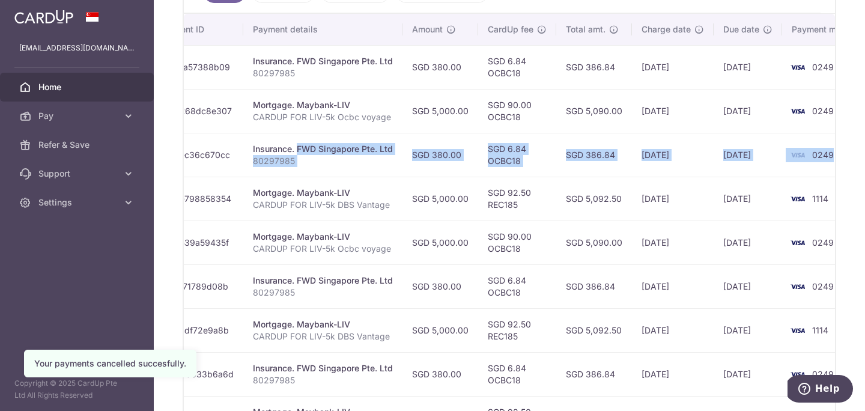
scroll to position [0, 225]
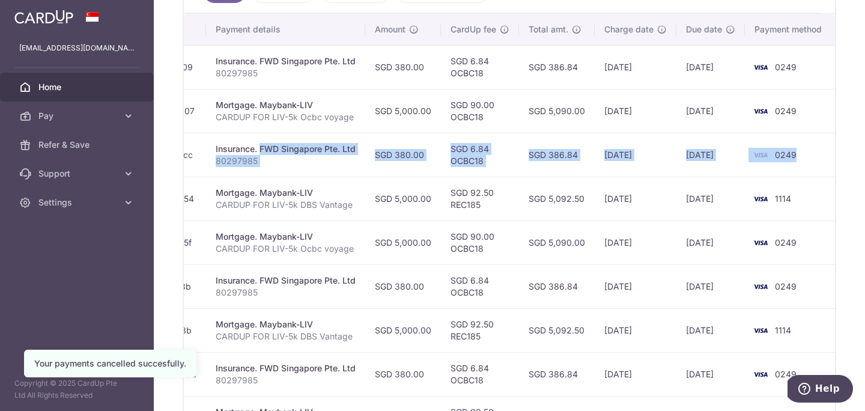
drag, startPoint x: 452, startPoint y: 151, endPoint x: 862, endPoint y: 155, distance: 410.1
click at [835, 155] on div "Status Payment ID Payment details Amount CardUp fee Total amt. Charge date Due …" at bounding box center [509, 249] width 651 height 470
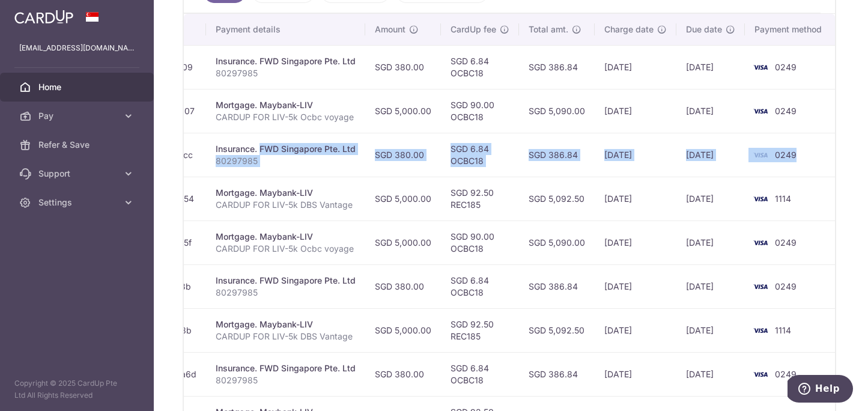
drag, startPoint x: 676, startPoint y: 289, endPoint x: 451, endPoint y: 306, distance: 225.2
click at [451, 306] on tr "Update payment Cancel payment Scheduled for charge txn_0f71789d08b Insurance. F…" at bounding box center [397, 286] width 877 height 44
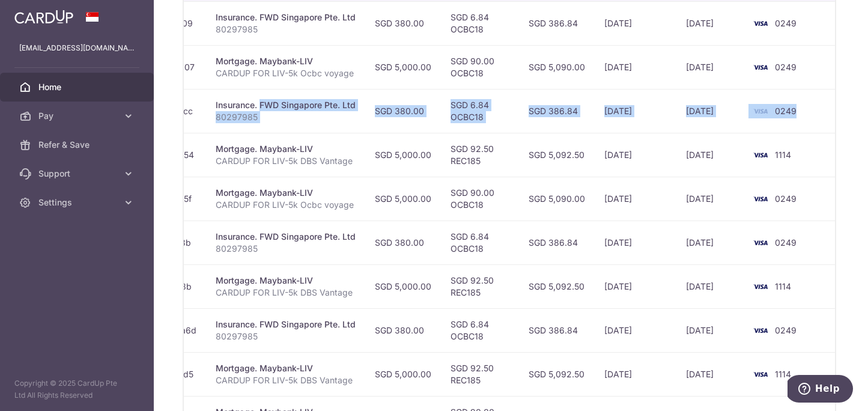
scroll to position [410, 0]
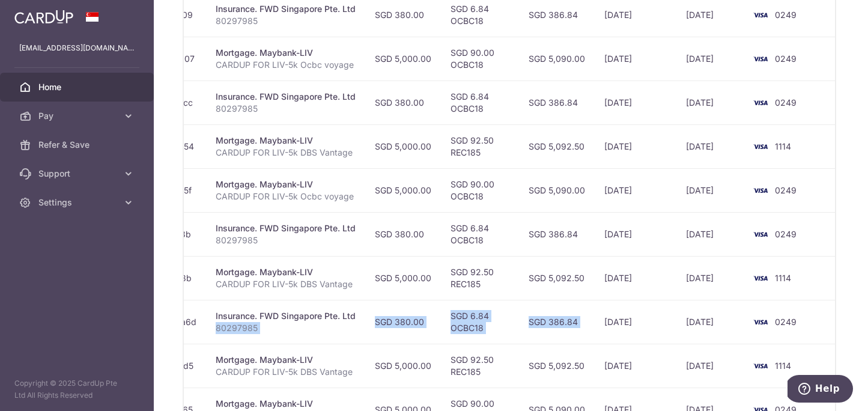
drag, startPoint x: 598, startPoint y: 327, endPoint x: 205, endPoint y: 327, distance: 393.3
click at [205, 327] on tr "Update payment Cancel payment Scheduled for charge txn_bb8b33b6a6d Insurance. F…" at bounding box center [397, 322] width 877 height 44
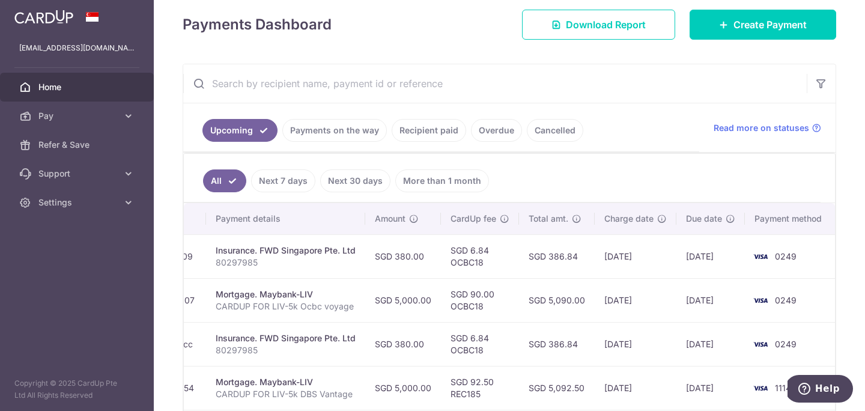
scroll to position [0, 0]
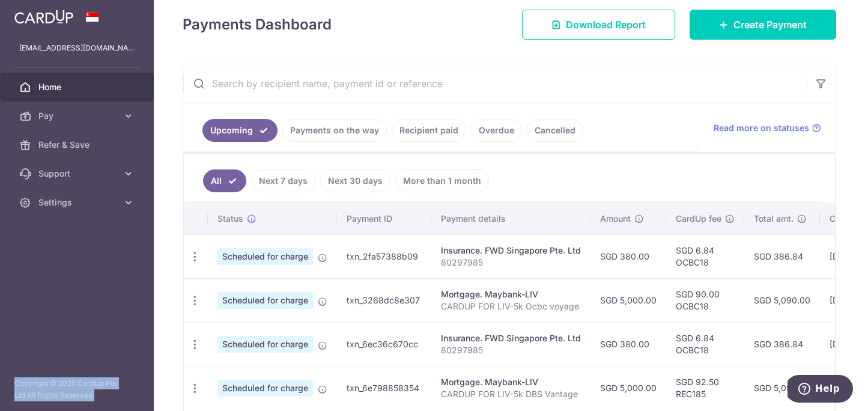
drag, startPoint x: 658, startPoint y: 260, endPoint x: 55, endPoint y: 251, distance: 602.3
click at [369, 306] on td "txn_3268dc8e307" at bounding box center [384, 300] width 94 height 44
